Goal: Information Seeking & Learning: Learn about a topic

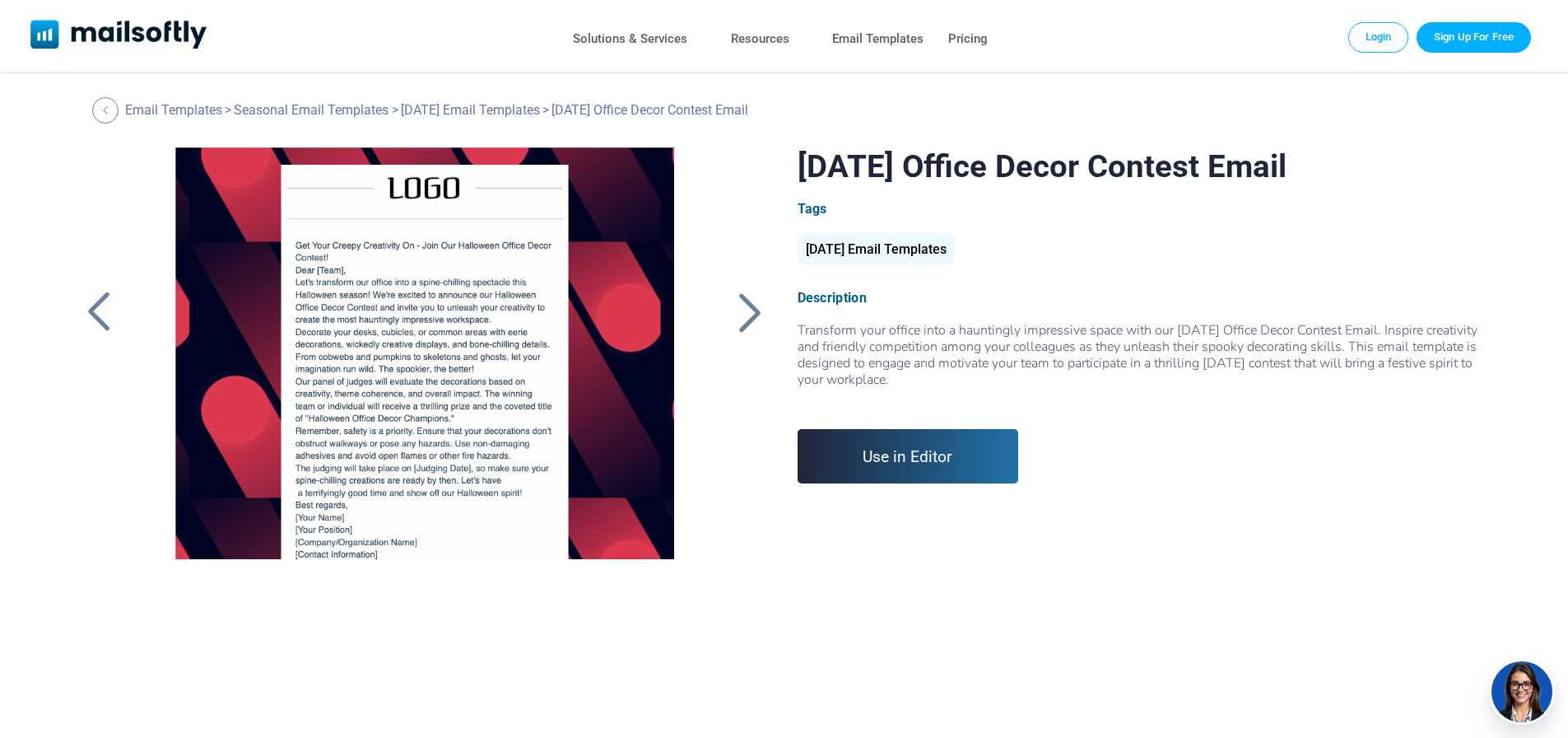
click at [742, 325] on div at bounding box center [750, 312] width 41 height 43
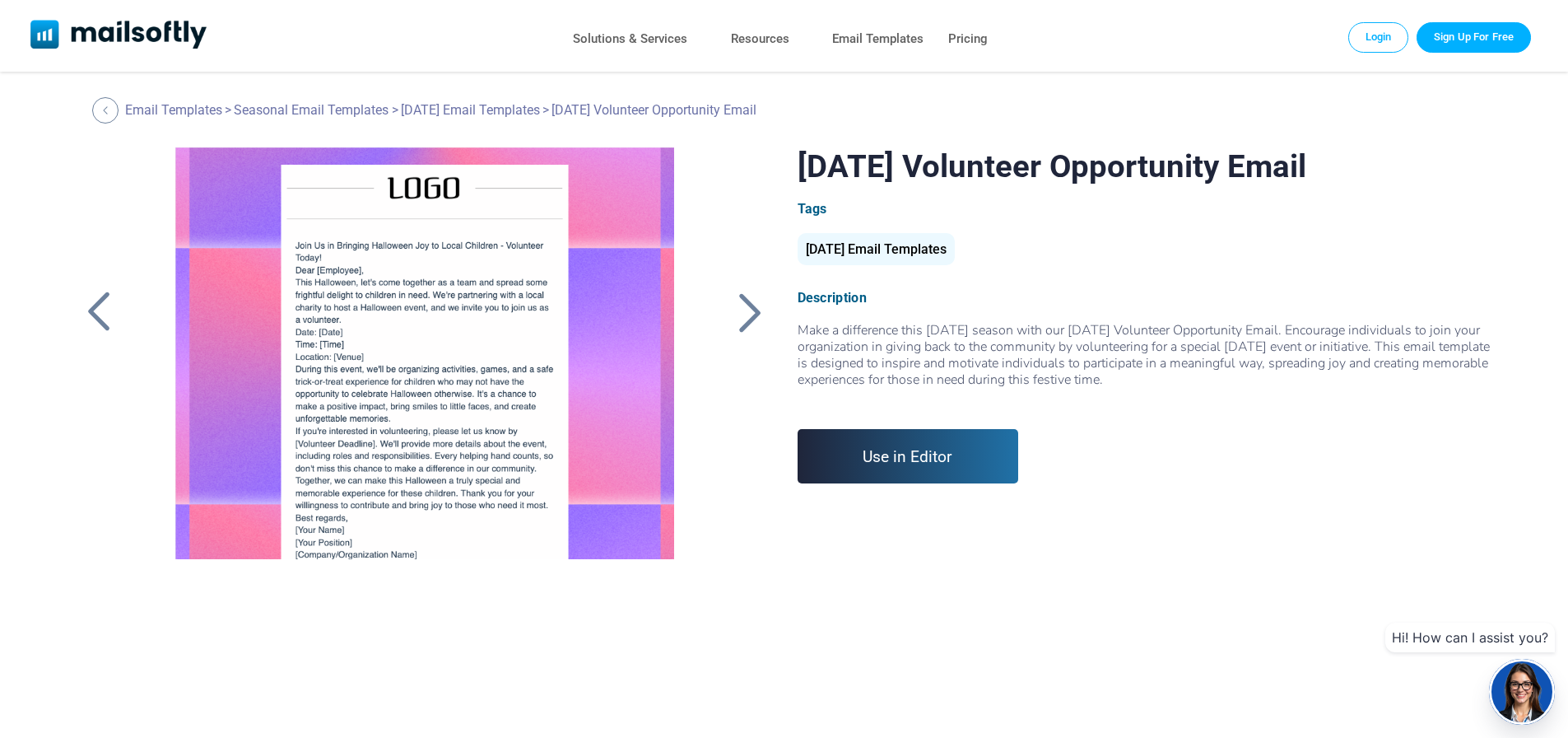
click at [107, 329] on div at bounding box center [98, 312] width 41 height 43
